Goal: Task Accomplishment & Management: Manage account settings

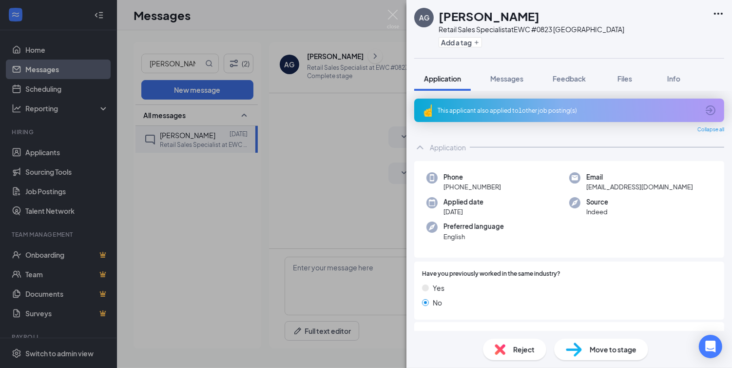
scroll to position [250, 0]
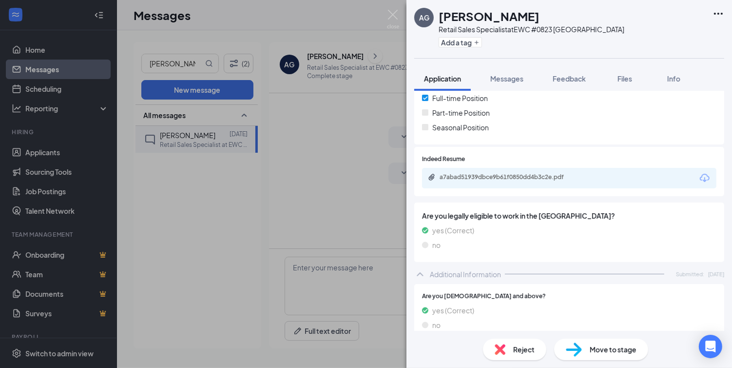
click at [56, 150] on div "AG [PERSON_NAME] Retail Sales Specialist at EWC #0823 [GEOGRAPHIC_DATA] Add a t…" at bounding box center [366, 184] width 732 height 368
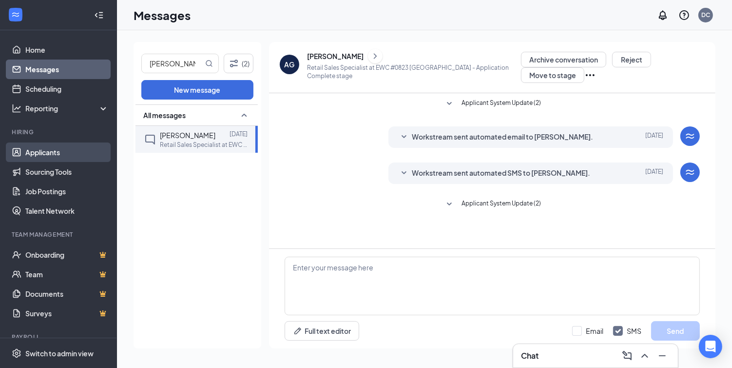
click at [56, 157] on link "Applicants" at bounding box center [66, 152] width 83 height 20
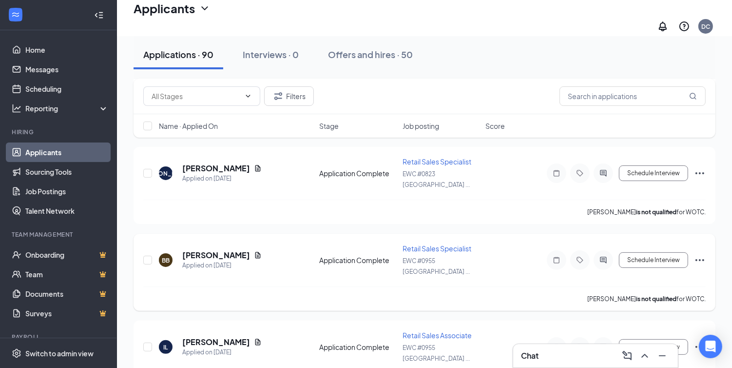
scroll to position [144, 0]
click at [448, 243] on span "Retail Sales Specialist" at bounding box center [437, 247] width 69 height 9
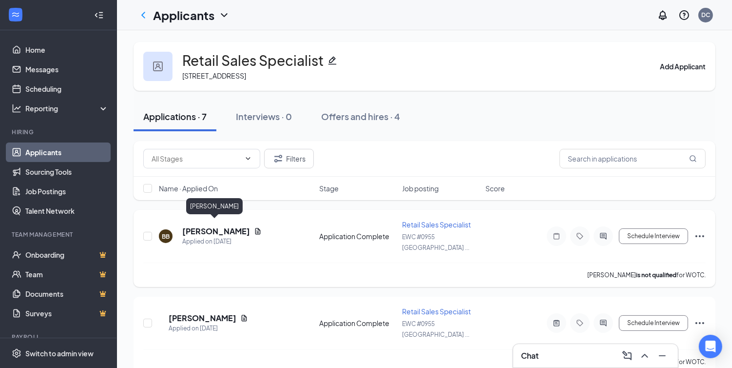
click at [219, 226] on h5 "[PERSON_NAME]" at bounding box center [216, 231] width 68 height 11
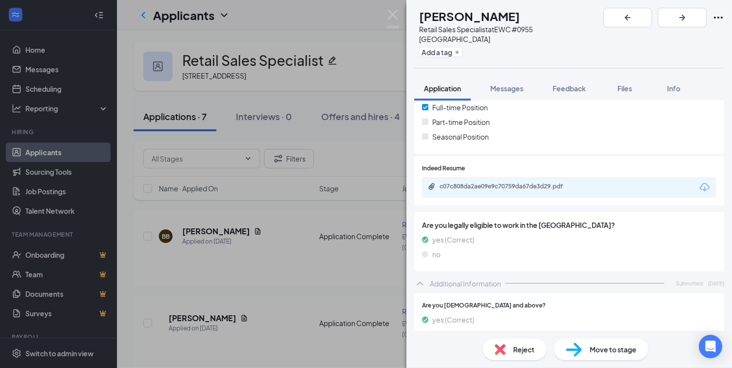
scroll to position [251, 0]
click at [495, 182] on div "c07c808da2ae09e9c70759da67de3d29.pdf" at bounding box center [507, 186] width 158 height 9
click at [393, 16] on img at bounding box center [393, 19] width 12 height 19
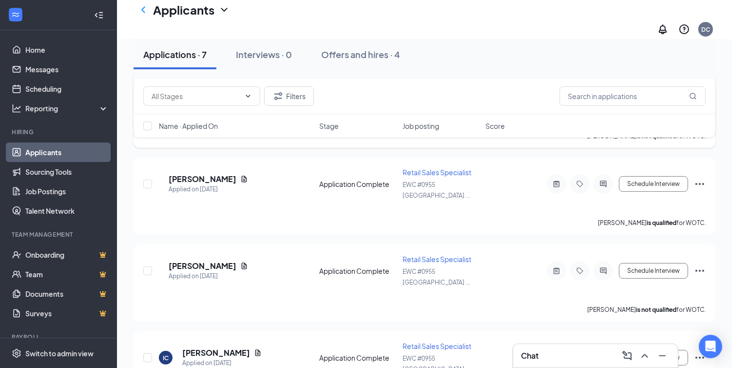
scroll to position [153, 0]
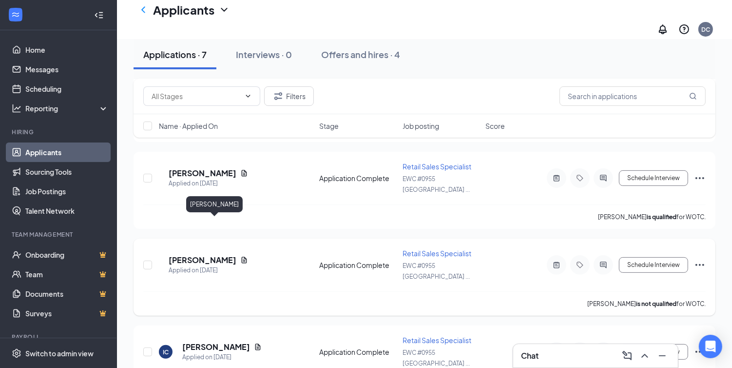
click at [224, 255] on h5 "[PERSON_NAME]" at bounding box center [203, 260] width 68 height 11
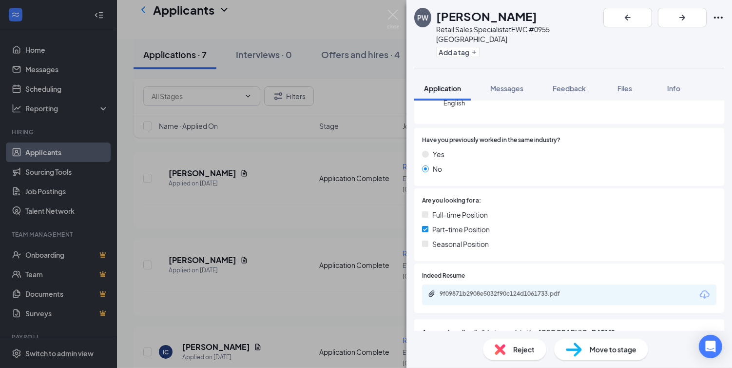
scroll to position [124, 0]
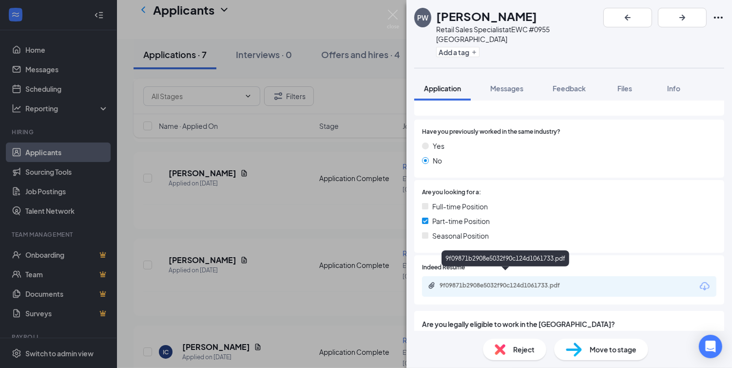
click at [474, 281] on div "9f09871b2908e5032f90c124d1061733.pdf" at bounding box center [508, 285] width 137 height 8
click at [392, 14] on img at bounding box center [393, 19] width 12 height 19
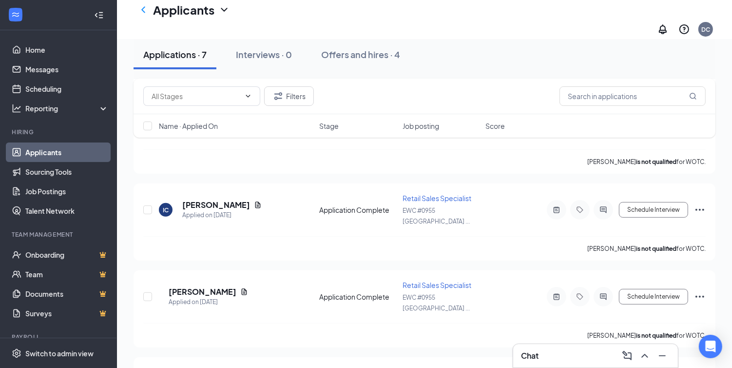
scroll to position [307, 0]
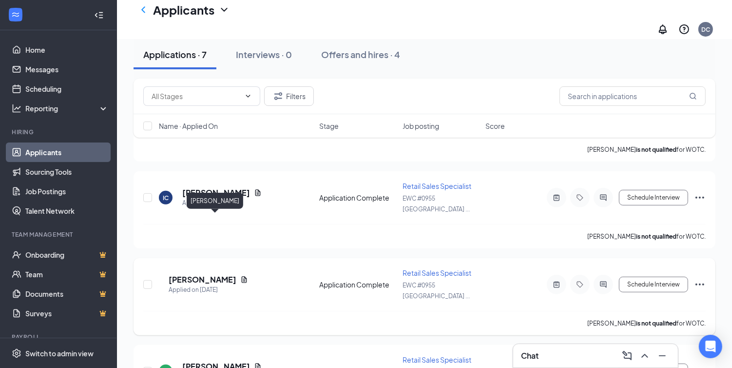
click at [210, 274] on h5 "[PERSON_NAME]" at bounding box center [203, 279] width 68 height 11
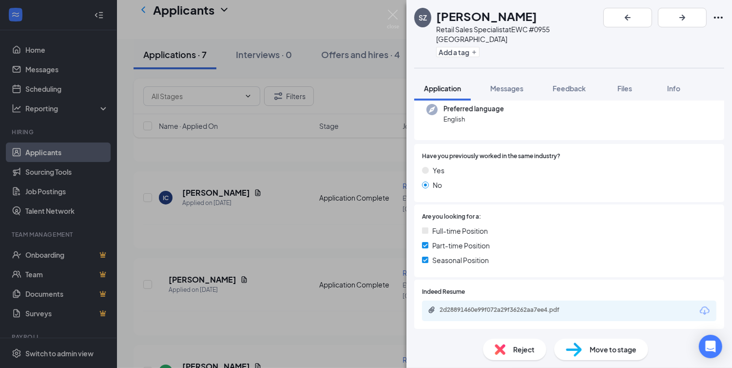
scroll to position [257, 0]
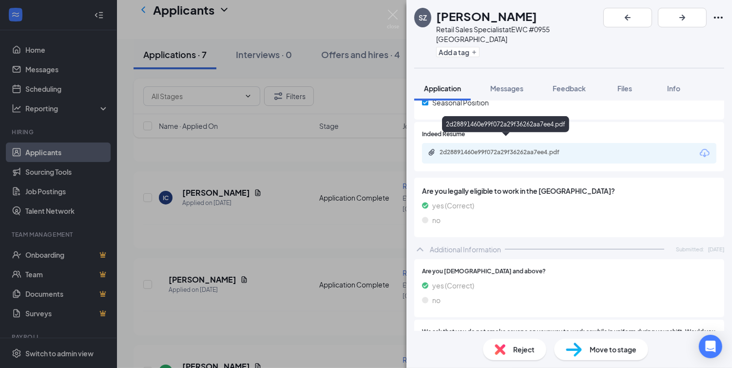
click at [459, 148] on div "2d28891460e99f072a29f36262aa7ee4.pdf" at bounding box center [507, 152] width 158 height 9
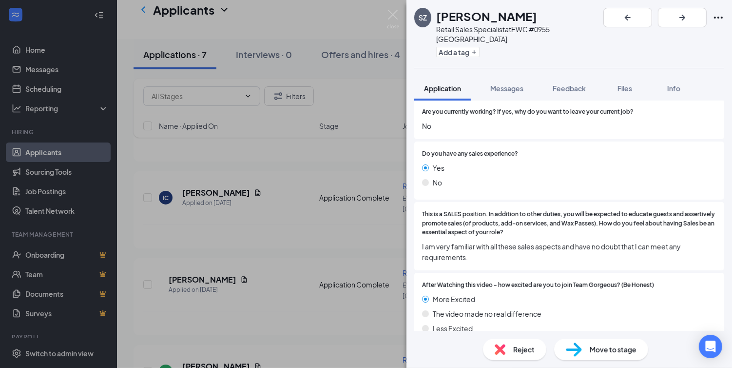
scroll to position [1300, 0]
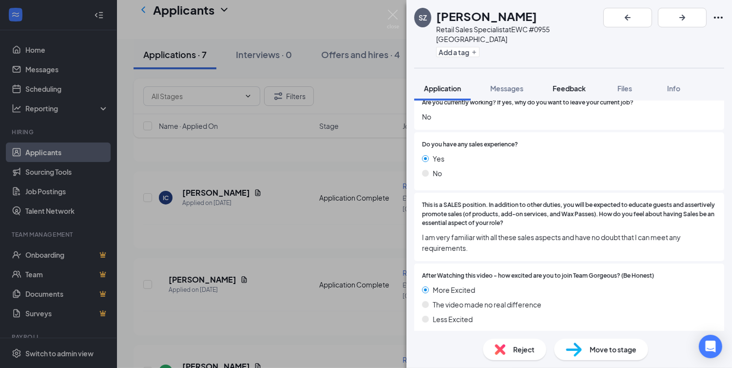
click at [571, 84] on span "Feedback" at bounding box center [569, 88] width 33 height 9
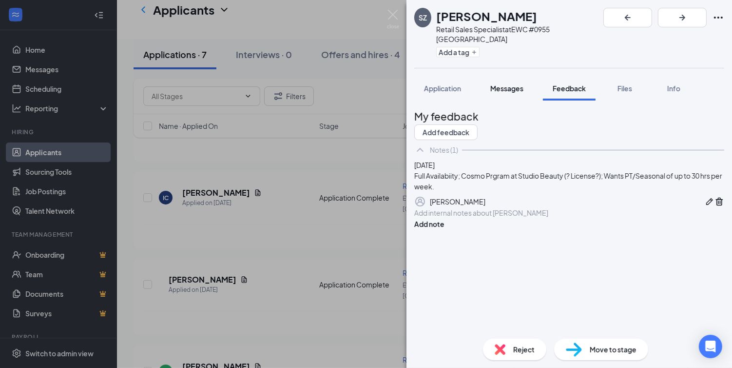
click at [501, 84] on span "Messages" at bounding box center [506, 88] width 33 height 9
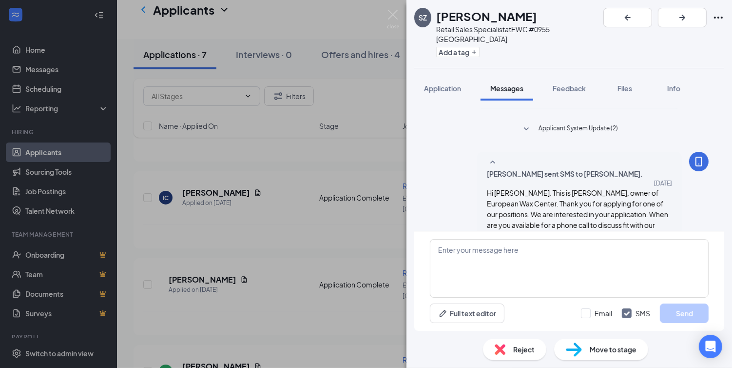
scroll to position [120, 0]
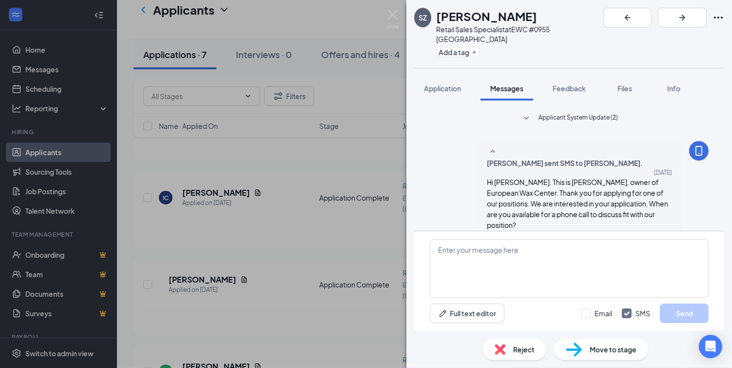
click at [273, 196] on div "SZ [PERSON_NAME] Retail Sales Specialist at EWC #0955 [GEOGRAPHIC_DATA] Wanderm…" at bounding box center [366, 184] width 732 height 368
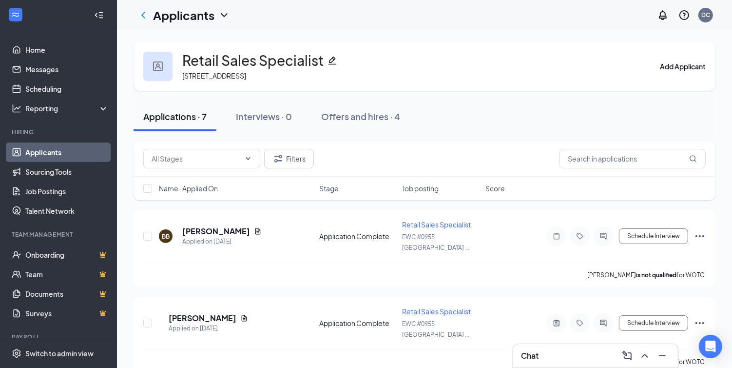
click at [64, 151] on link "Applicants" at bounding box center [66, 152] width 83 height 20
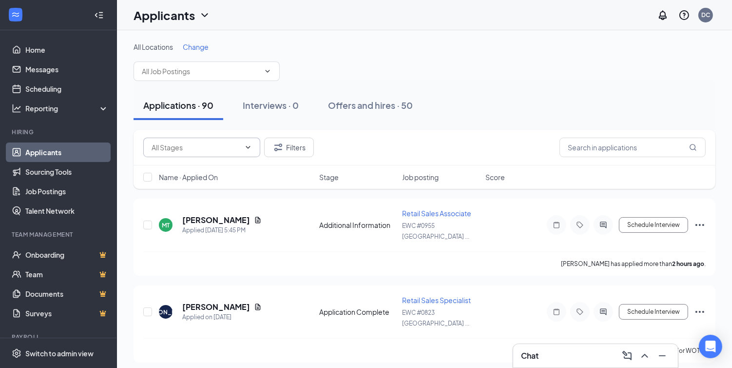
click at [218, 146] on input "text" at bounding box center [196, 147] width 89 height 11
click at [215, 176] on div "Application Complete (70)" at bounding box center [193, 170] width 83 height 11
type input "Application Complete (70)"
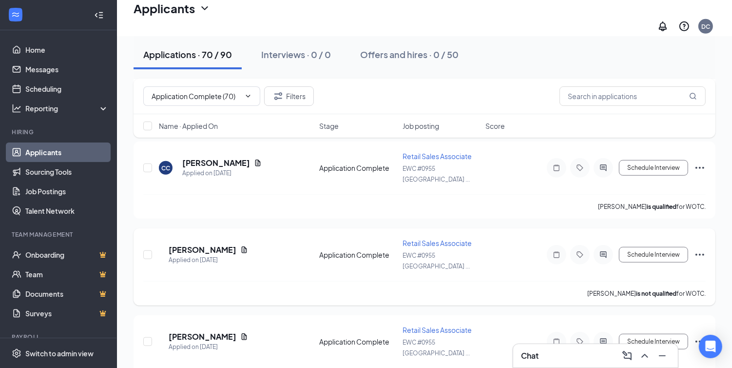
scroll to position [591, 0]
click at [704, 249] on icon "Ellipses" at bounding box center [700, 255] width 12 height 12
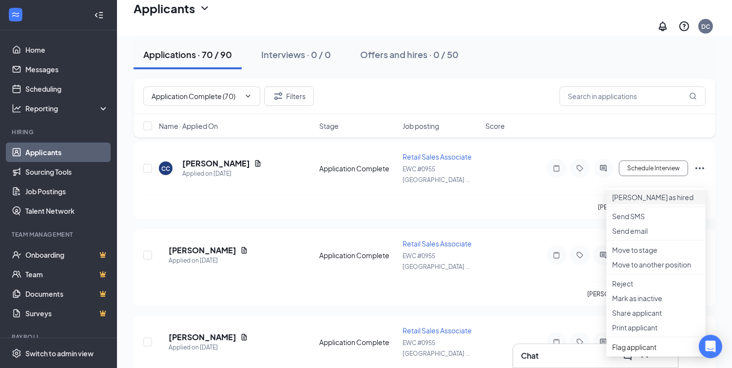
click at [657, 197] on p "[PERSON_NAME] as hired" at bounding box center [656, 197] width 88 height 10
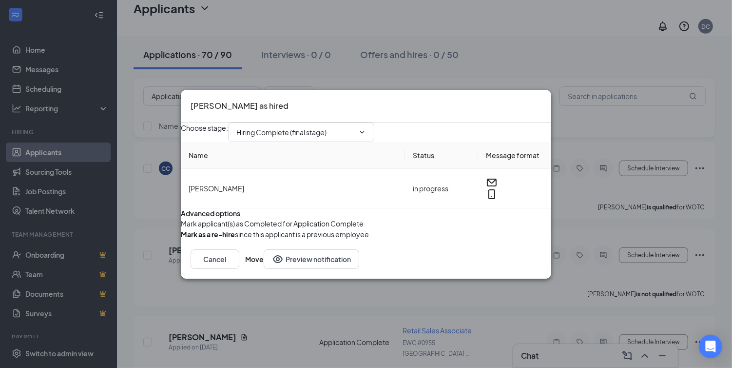
type input "Hiring Complete (final stage)"
click at [264, 268] on button "Move" at bounding box center [254, 259] width 19 height 20
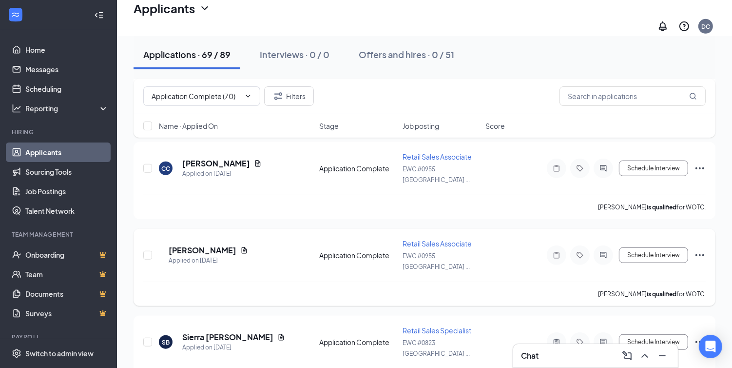
click at [703, 249] on icon "Ellipses" at bounding box center [700, 255] width 12 height 12
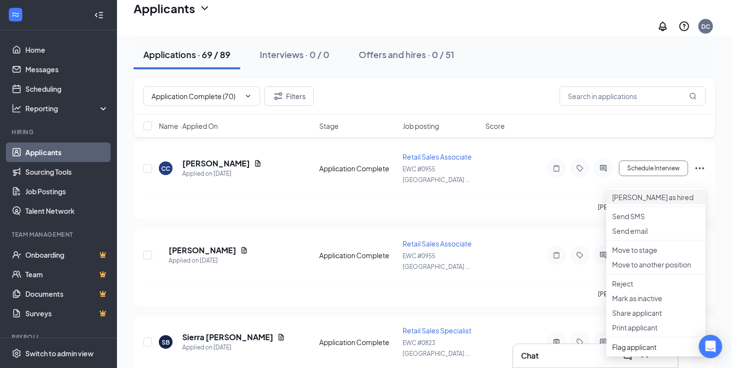
click at [648, 193] on p "[PERSON_NAME] as hired" at bounding box center [656, 197] width 88 height 10
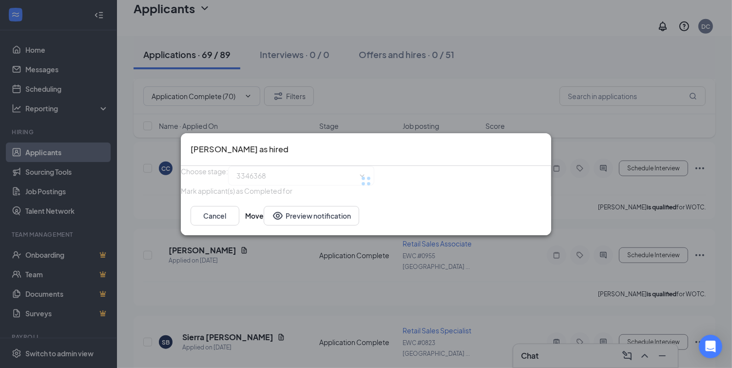
type input "Hiring Complete (final stage)"
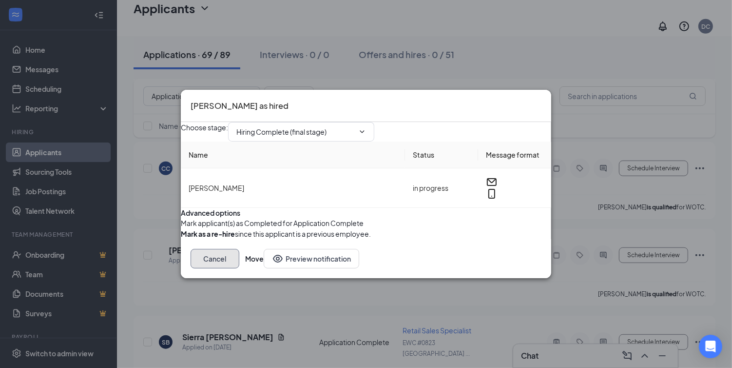
click at [239, 268] on button "Cancel" at bounding box center [215, 259] width 49 height 20
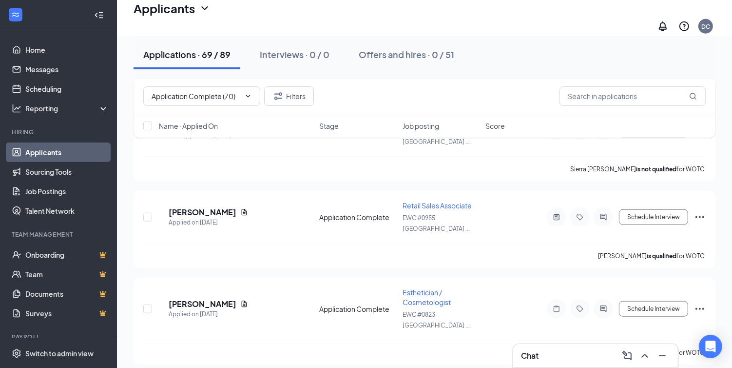
scroll to position [803, 0]
click at [651, 294] on p "[PERSON_NAME] as hired" at bounding box center [656, 296] width 88 height 10
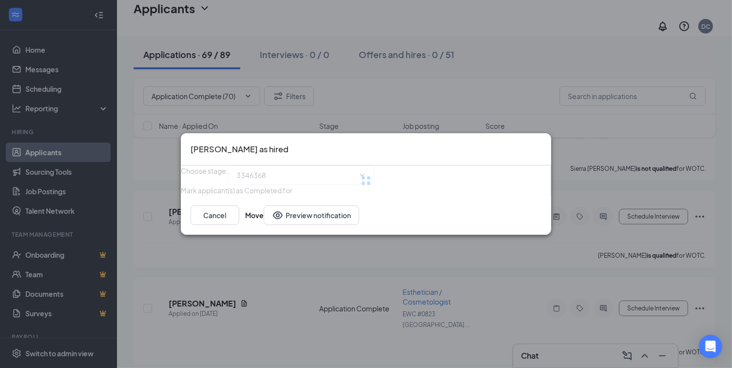
type input "Hiring Complete (final stage)"
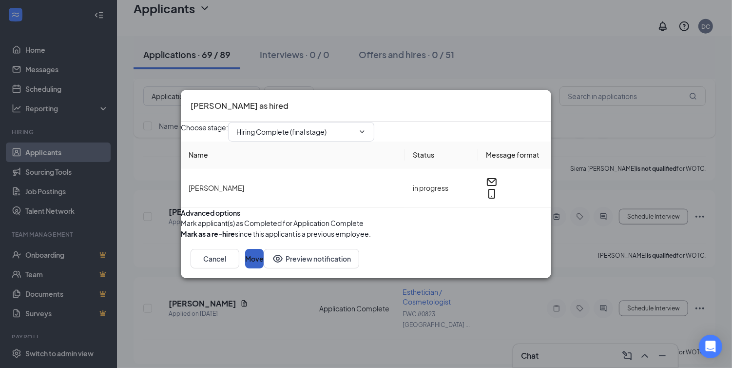
click at [264, 268] on button "Move" at bounding box center [254, 259] width 19 height 20
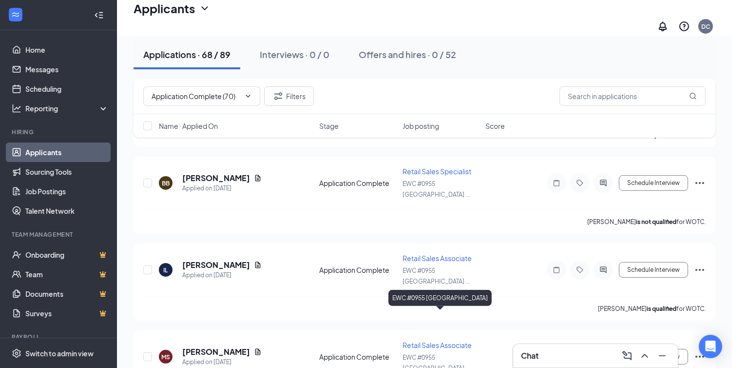
scroll to position [0, 0]
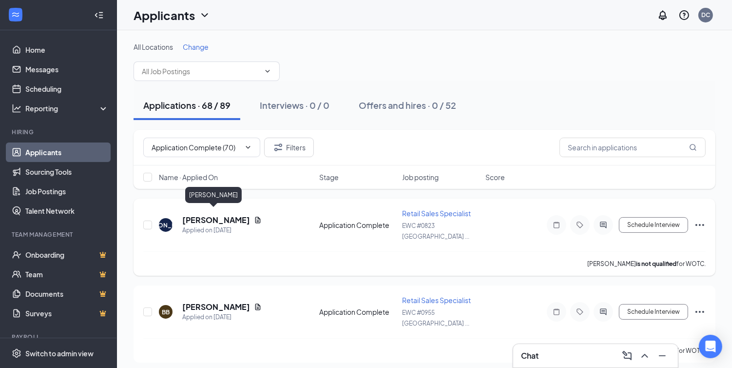
click at [216, 215] on h5 "[PERSON_NAME]" at bounding box center [216, 220] width 68 height 11
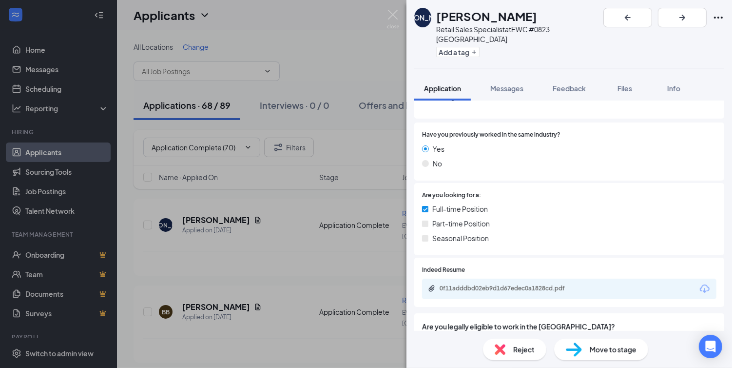
scroll to position [155, 0]
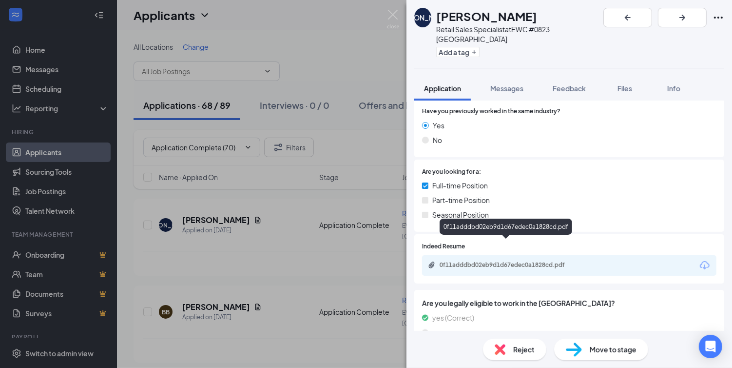
click at [505, 261] on div "0f11adddbd02eb9d1d67edec0a1828cd.pdf" at bounding box center [508, 265] width 137 height 8
